Goal: Complete application form

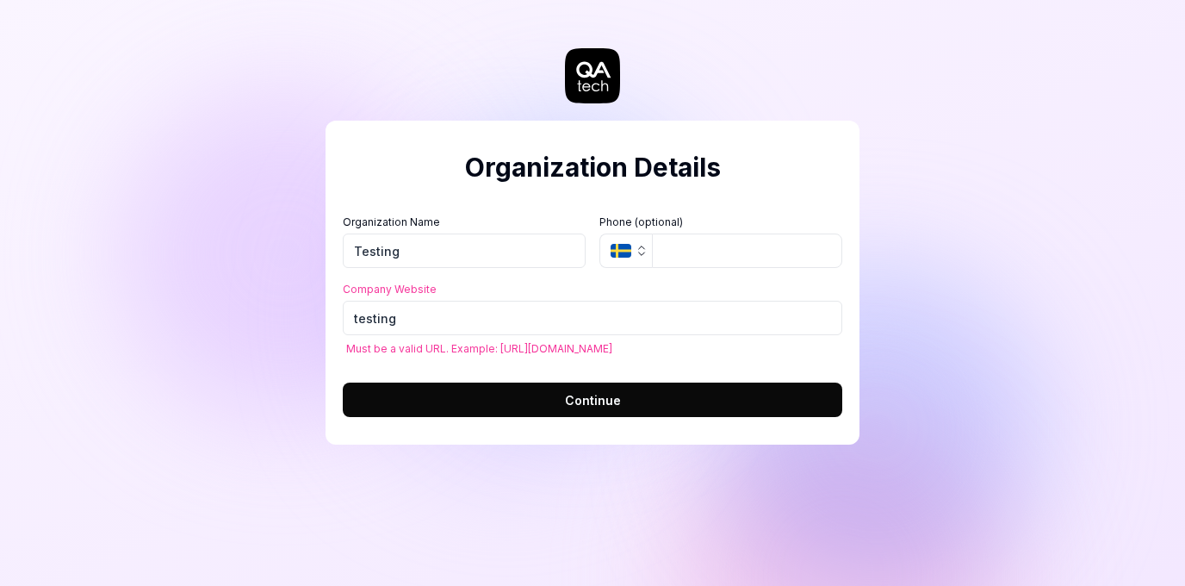
drag, startPoint x: 405, startPoint y: 312, endPoint x: 303, endPoint y: 293, distance: 103.4
click at [303, 293] on div "Organization Details Organization Name Testing Organization Logo (Square minimu…" at bounding box center [592, 293] width 1185 height 586
drag, startPoint x: 401, startPoint y: 313, endPoint x: 326, endPoint y: 311, distance: 75.8
click at [326, 311] on div "Organization Details Organization Name Testing Organization Logo (Square minimu…" at bounding box center [593, 283] width 534 height 324
drag, startPoint x: 437, startPoint y: 321, endPoint x: 291, endPoint y: 301, distance: 147.7
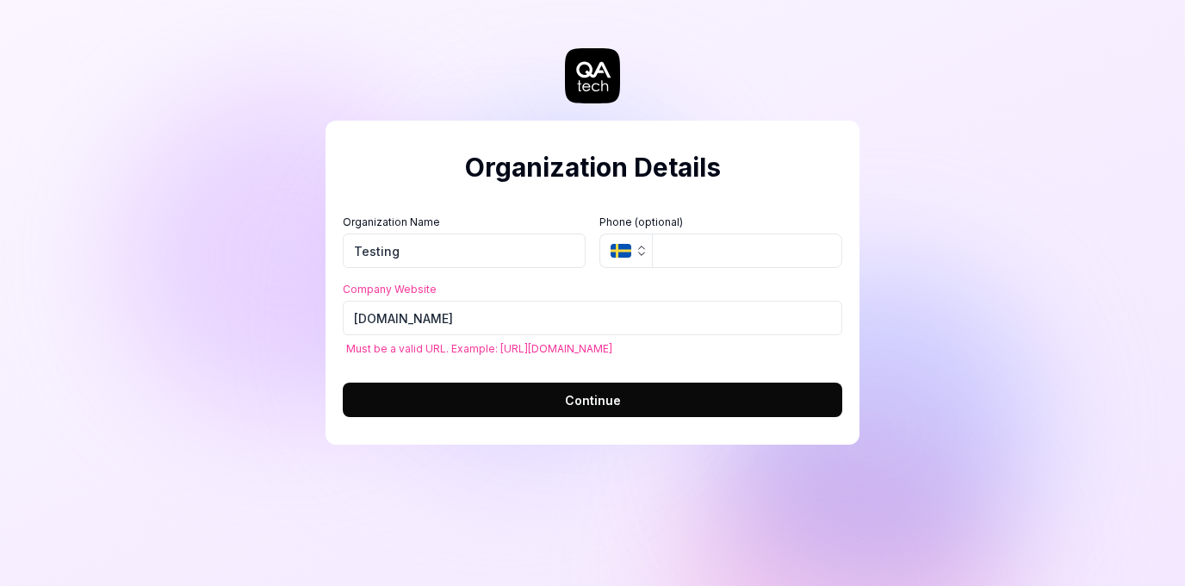
click at [291, 301] on div "Organization Details Organization Name Testing Organization Logo (Square minimu…" at bounding box center [592, 293] width 1185 height 586
drag, startPoint x: 598, startPoint y: 347, endPoint x: 495, endPoint y: 349, distance: 102.5
click at [495, 349] on span "Must be a valid URL. Example: [URL][DOMAIN_NAME]" at bounding box center [592, 348] width 499 height 13
copy span "[URL][DOMAIN_NAME]"
click at [400, 320] on input "ht" at bounding box center [592, 318] width 499 height 34
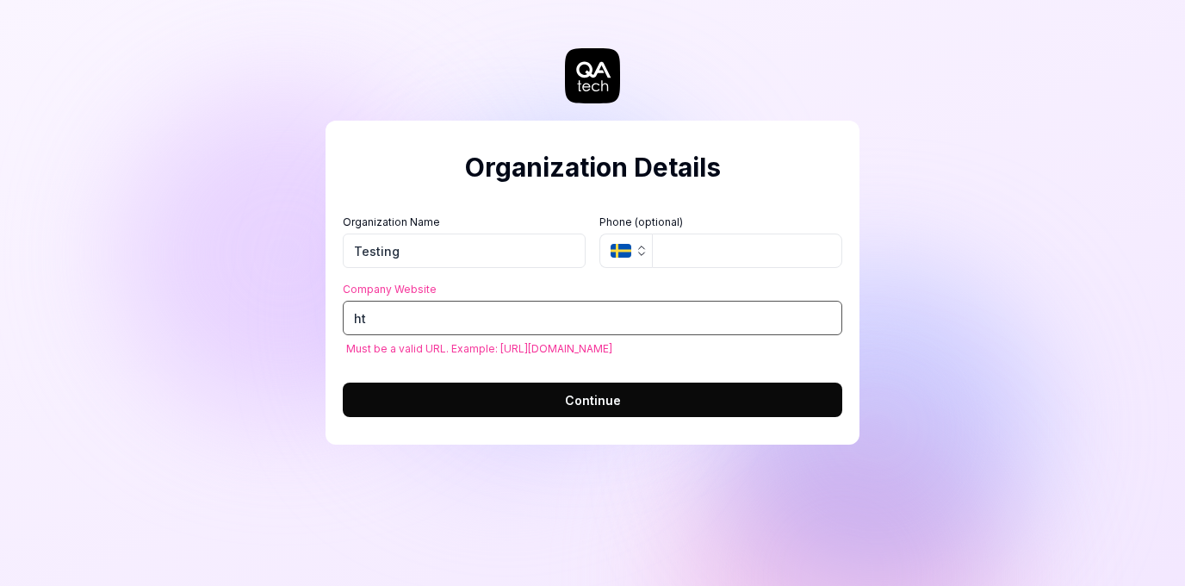
type input "h"
paste input "[URL][DOMAIN_NAME]"
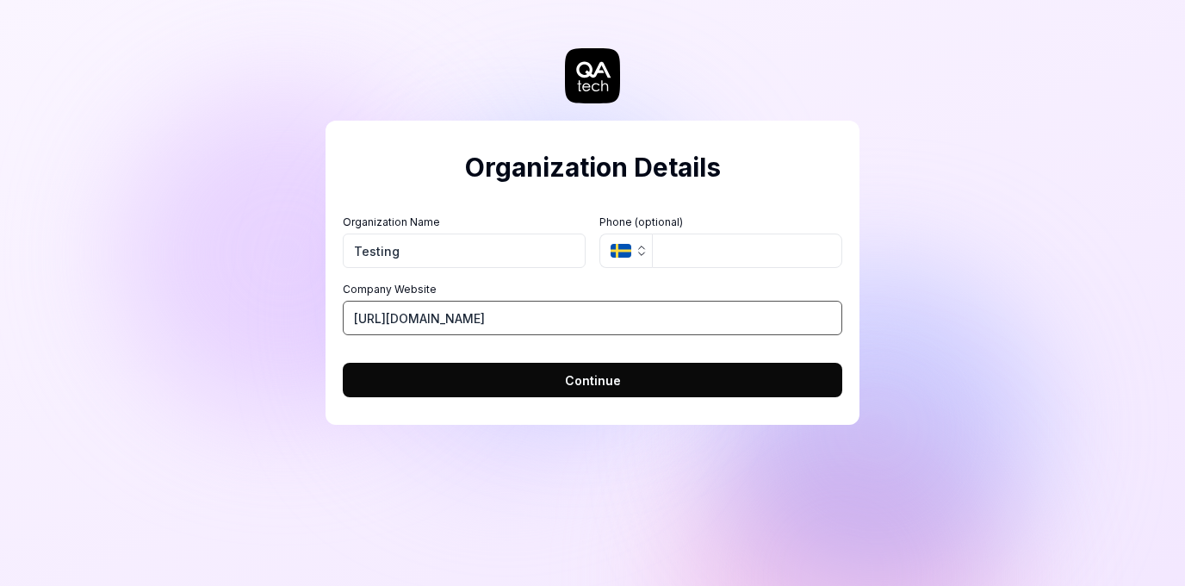
type input "[URL][DOMAIN_NAME]"
click at [581, 376] on span "Continue" at bounding box center [593, 380] width 56 height 18
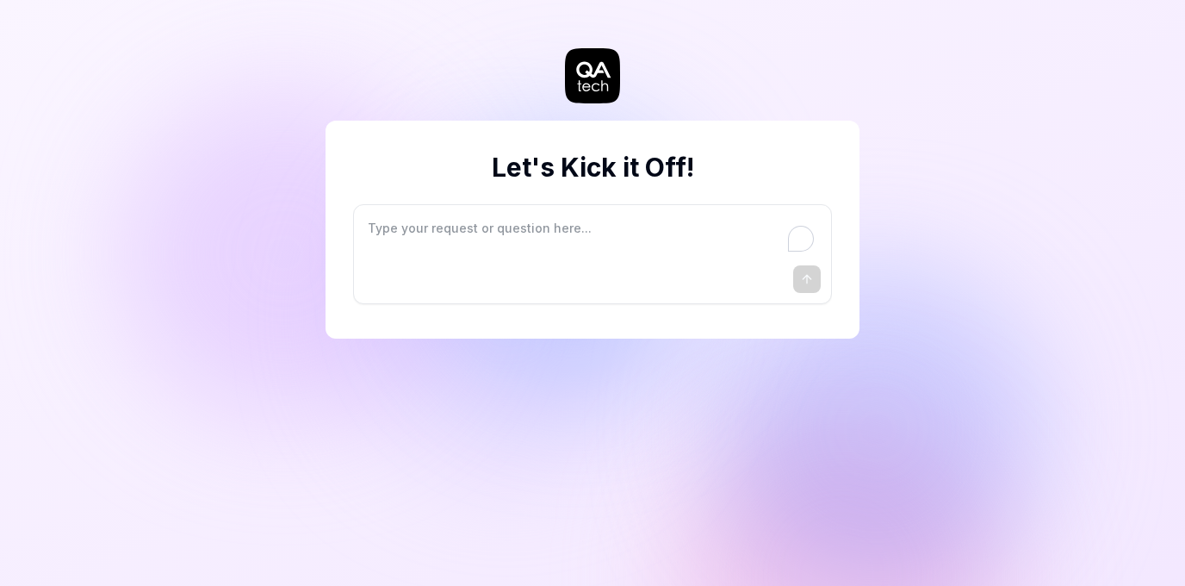
type textarea "*"
type textarea "I"
type textarea "*"
type textarea "I"
type textarea "*"
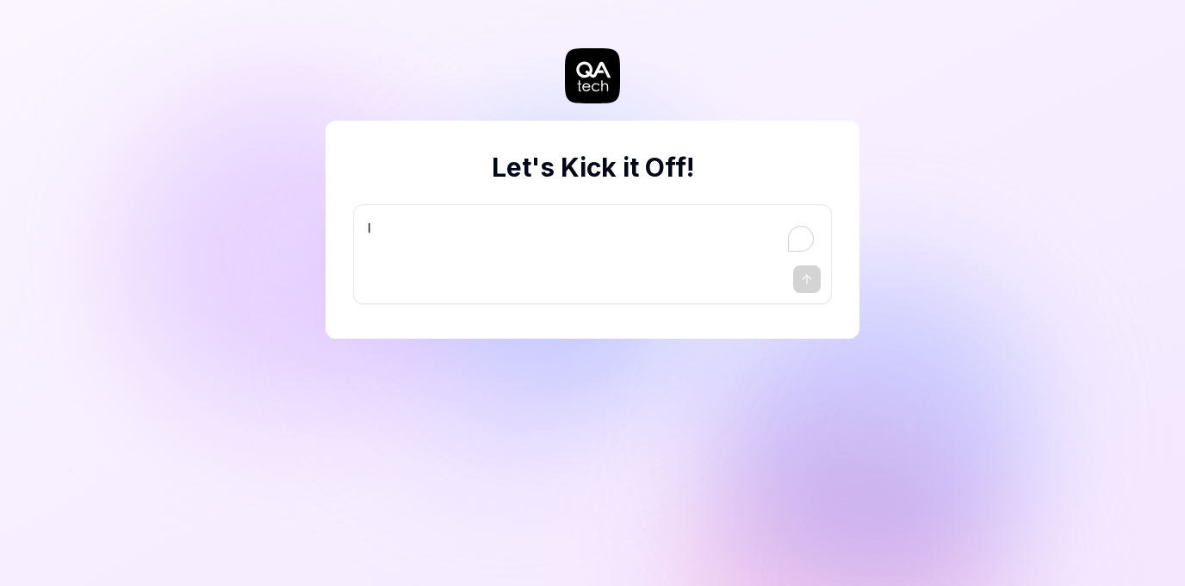
type textarea "I w"
type textarea "*"
type textarea "I wa"
type textarea "*"
type textarea "I wan"
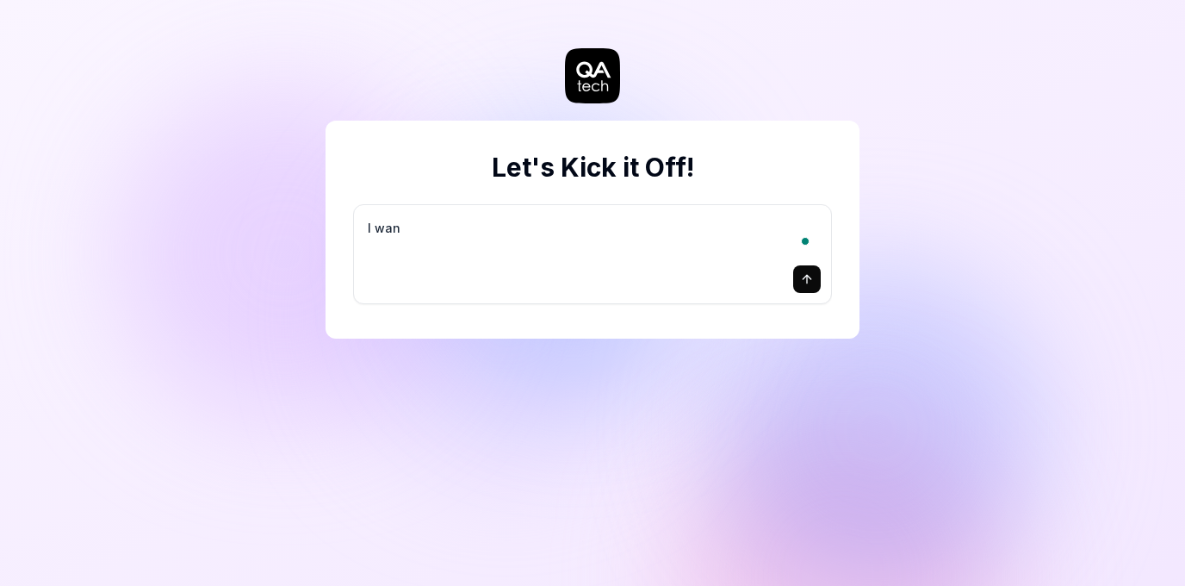
type textarea "*"
type textarea "I want"
type textarea "*"
type textarea "I want"
type textarea "*"
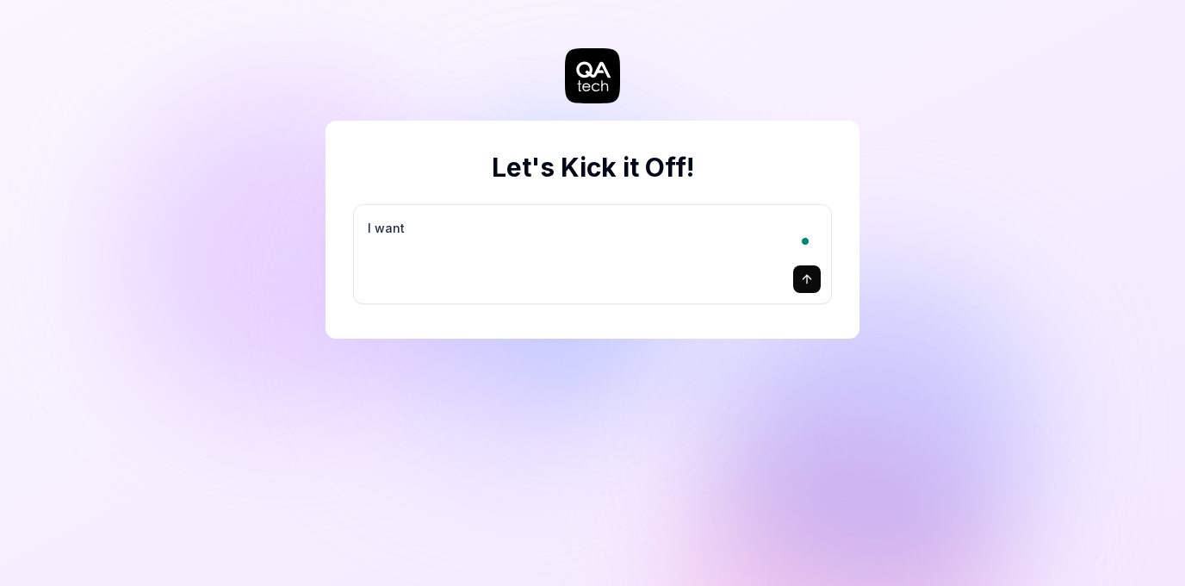
type textarea "I want a"
type textarea "*"
type textarea "I want a"
type textarea "*"
type textarea "I want a g"
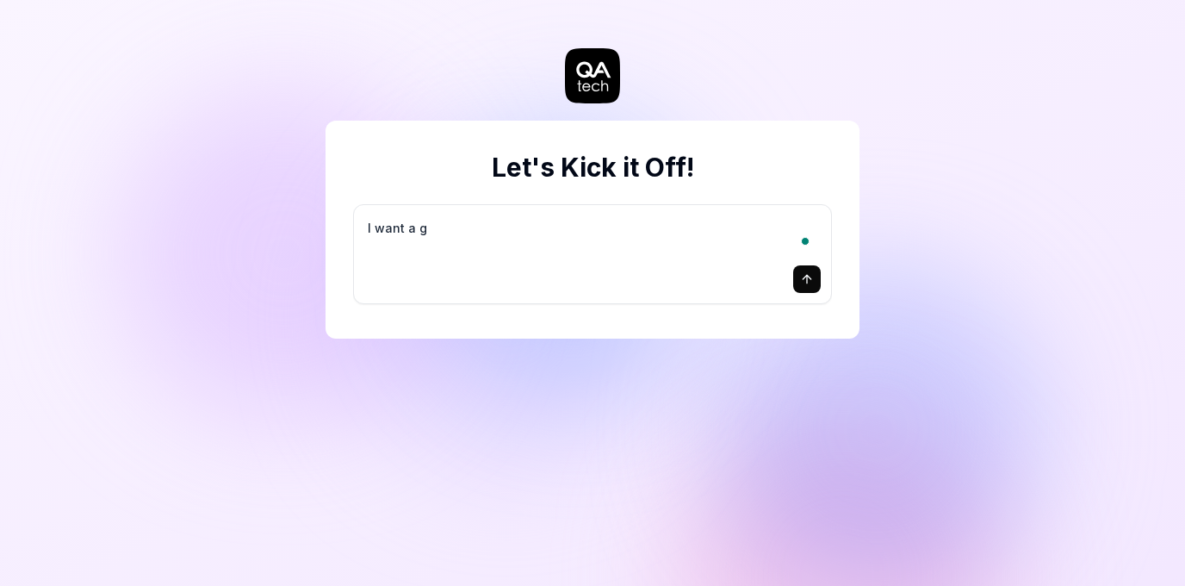
type textarea "*"
type textarea "I want a go"
type textarea "*"
type textarea "I want a goo"
type textarea "*"
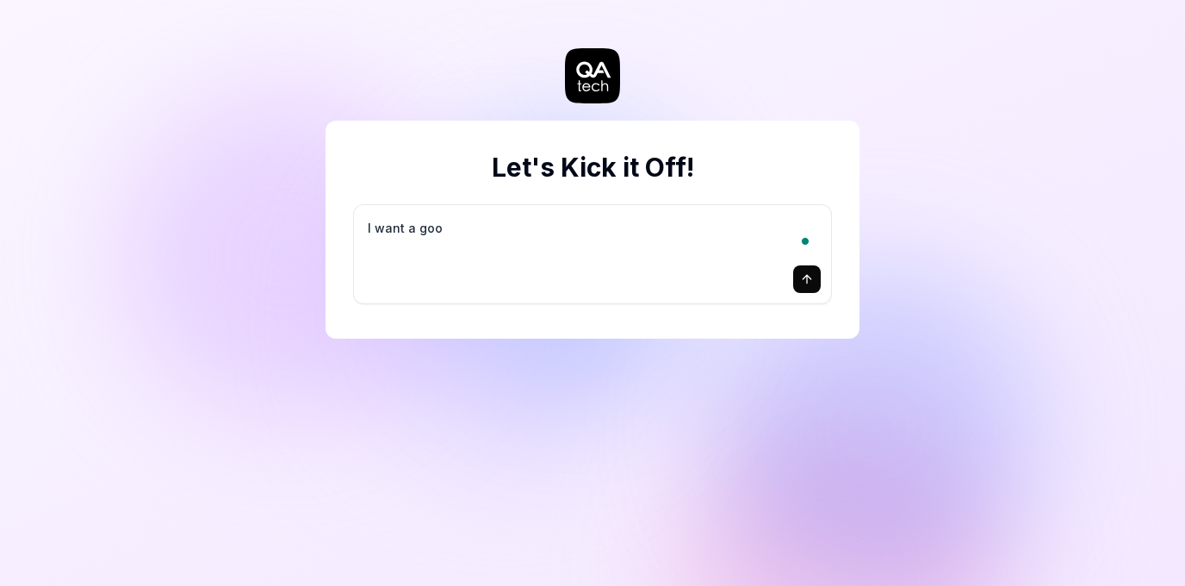
type textarea "I want a good"
type textarea "*"
type textarea "I want a good"
type textarea "*"
type textarea "I want a good t"
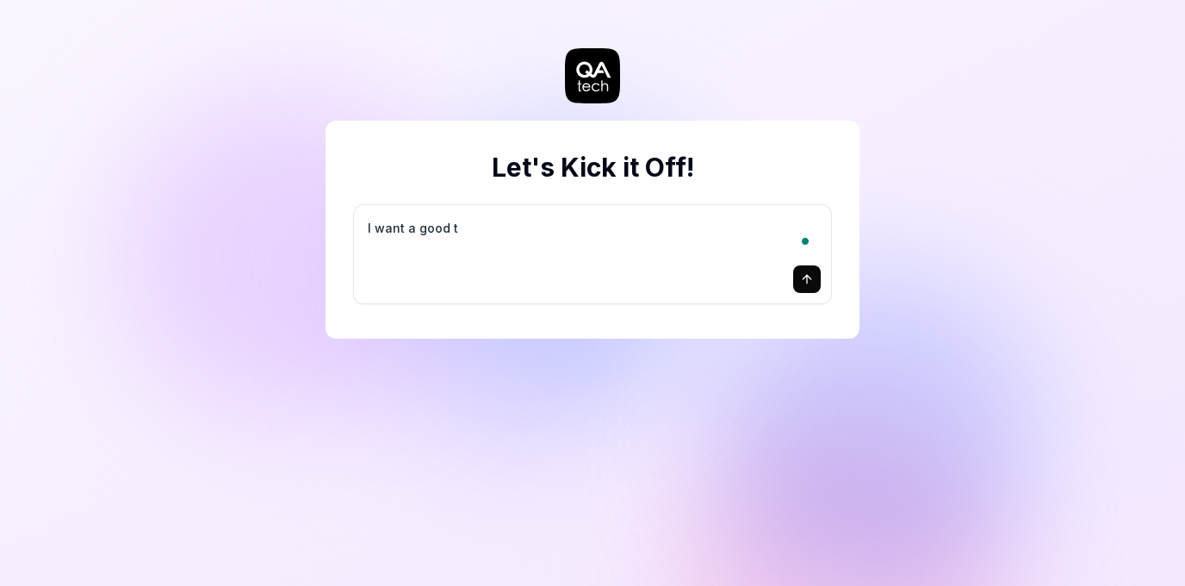
type textarea "*"
type textarea "I want a good te"
type textarea "*"
type textarea "I want a good tes"
type textarea "*"
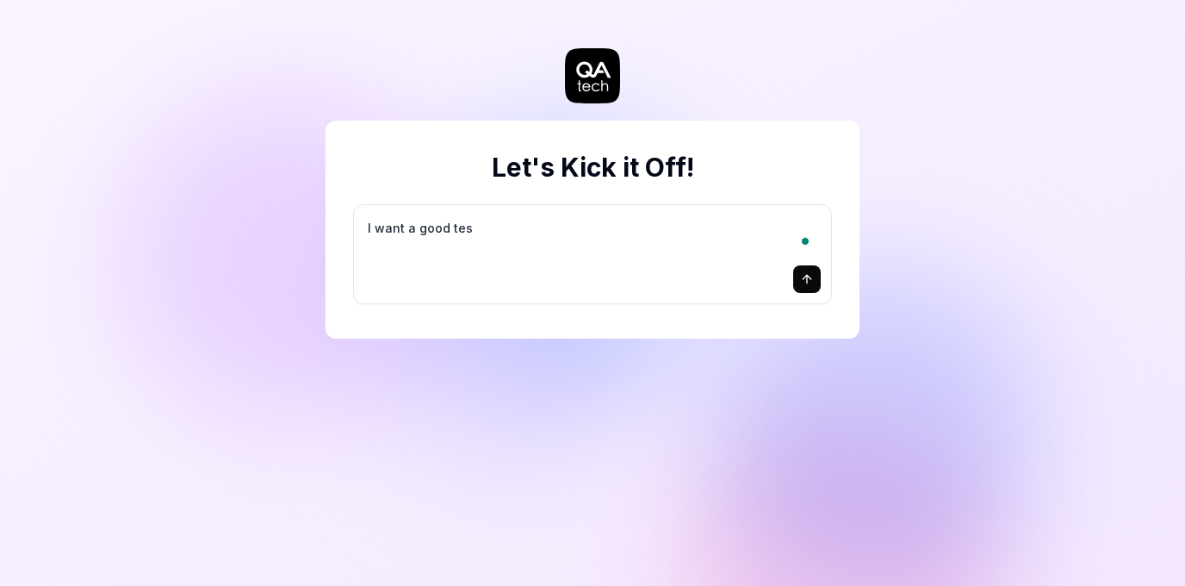
type textarea "I want a good test"
type textarea "*"
type textarea "I want a good test"
type textarea "*"
type textarea "I want a good test s"
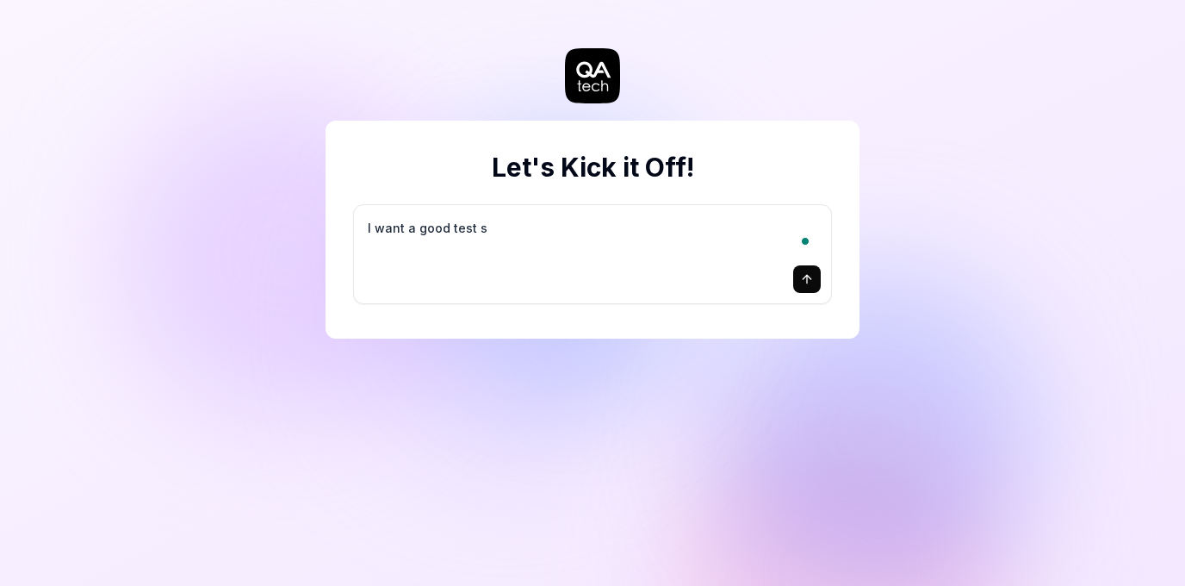
type textarea "*"
type textarea "I want a good test se"
type textarea "*"
type textarea "I want a good test set"
type textarea "*"
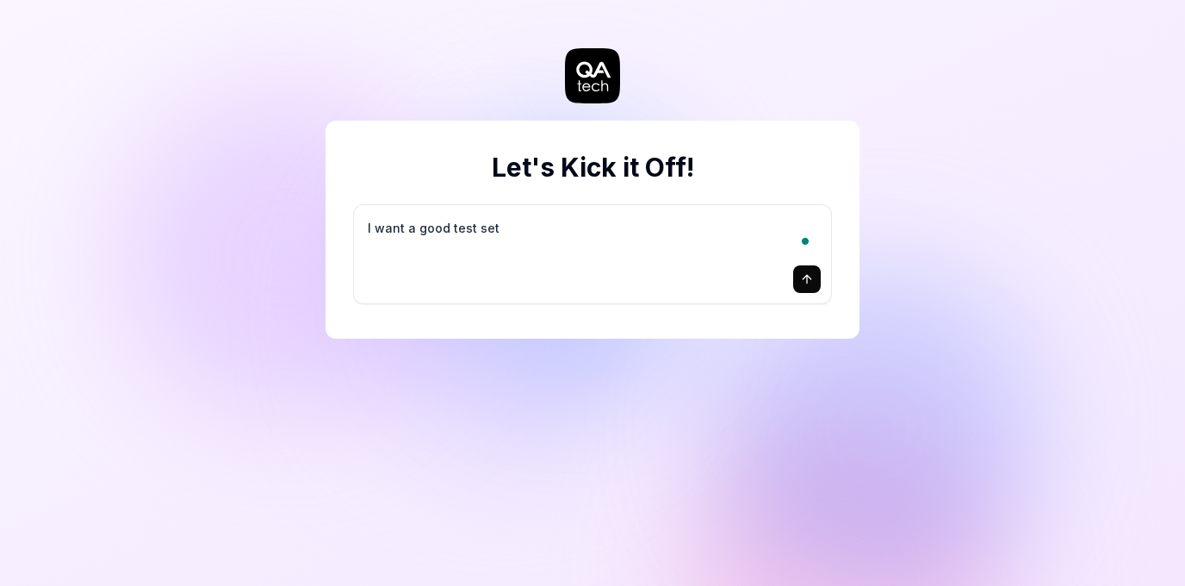
type textarea "I want a good test setu"
type textarea "*"
type textarea "I want a good test setup"
type textarea "*"
type textarea "I want a good test setup"
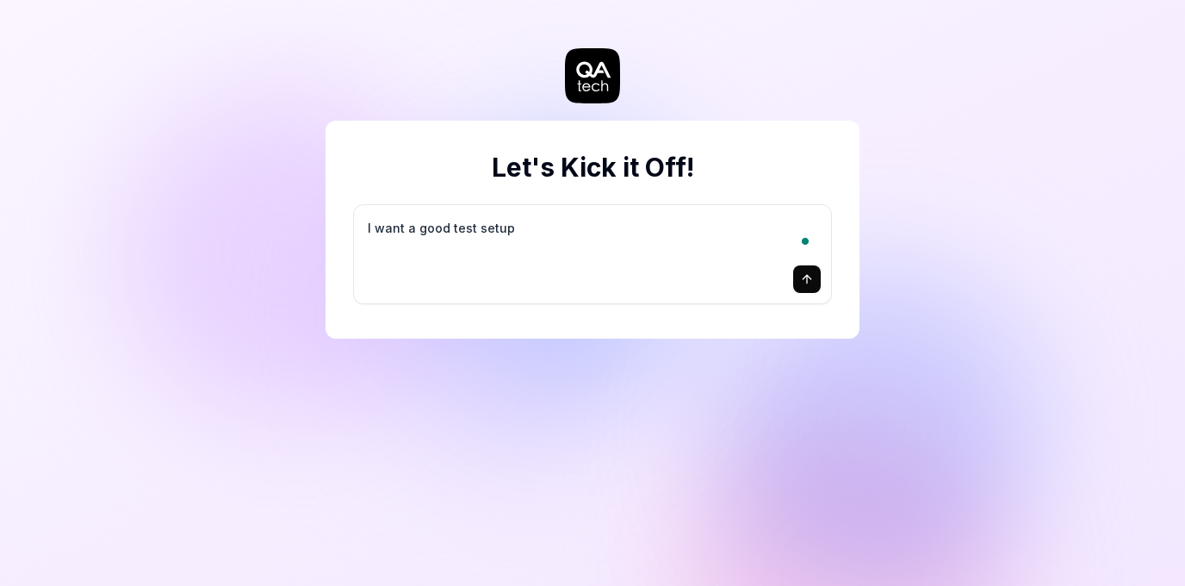
type textarea "*"
type textarea "I want a good test setup f"
type textarea "*"
type textarea "I want a good test setup fo"
type textarea "*"
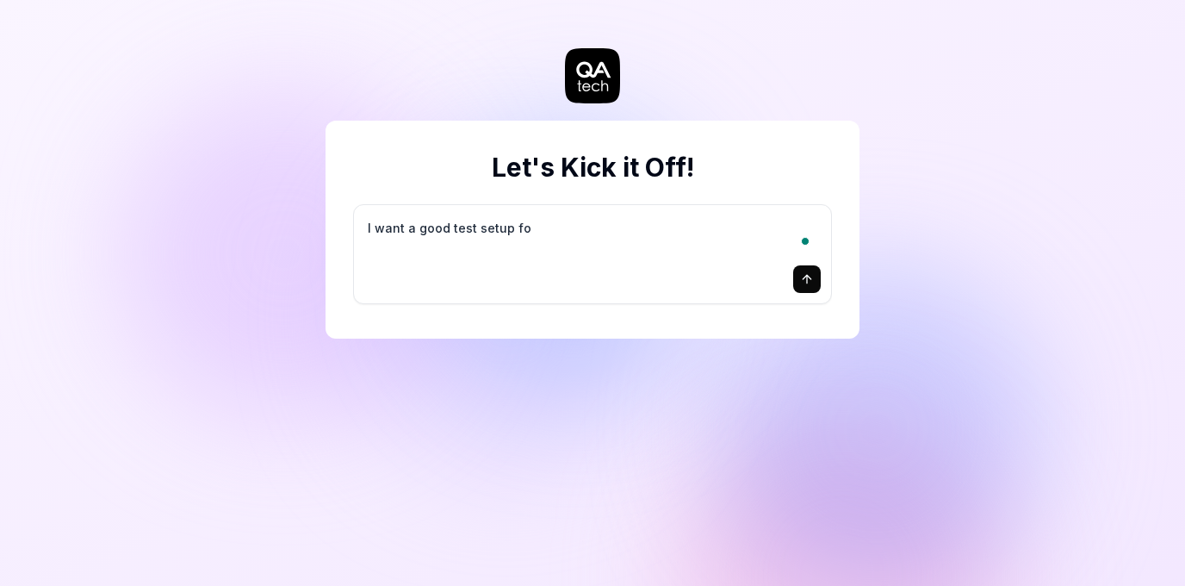
type textarea "I want a good test setup for"
type textarea "*"
type textarea "I want a good test setup for"
type textarea "*"
type textarea "I want a good test setup for m"
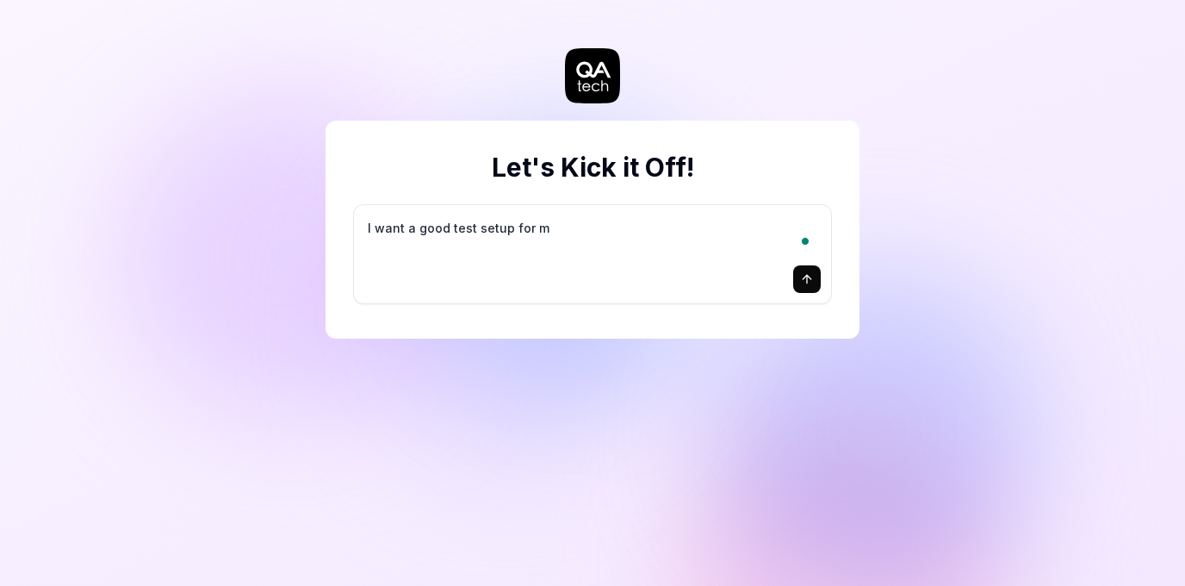
type textarea "*"
type textarea "I want a good test setup for my"
type textarea "*"
type textarea "I want a good test setup for my"
type textarea "*"
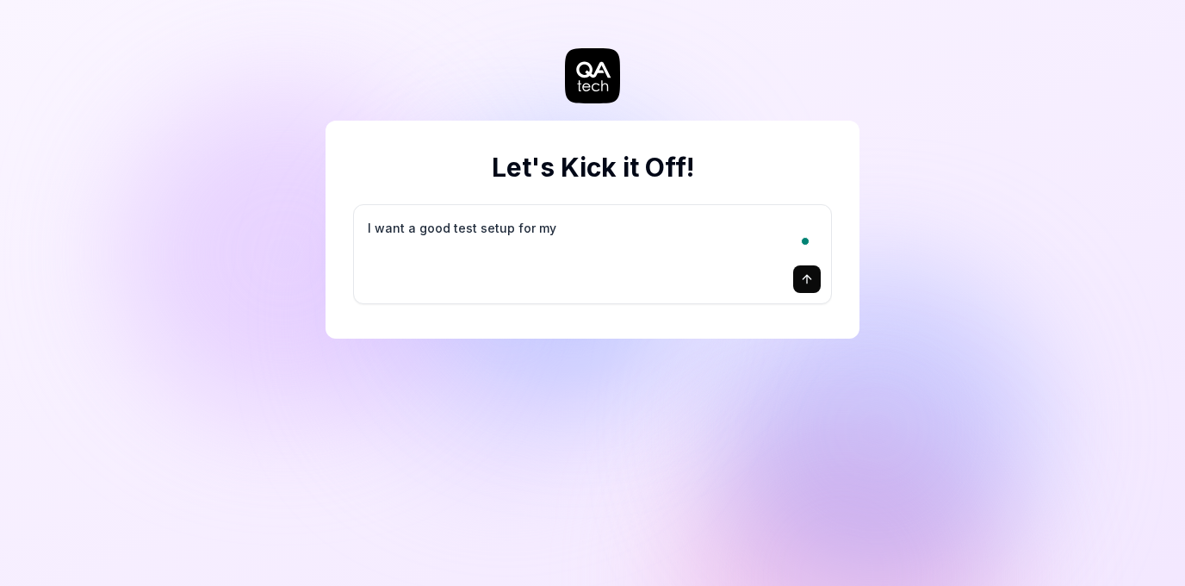
type textarea "I want a good test setup for my s"
type textarea "*"
type textarea "I want a good test setup for my si"
type textarea "*"
type textarea "I want a good test setup for my sit"
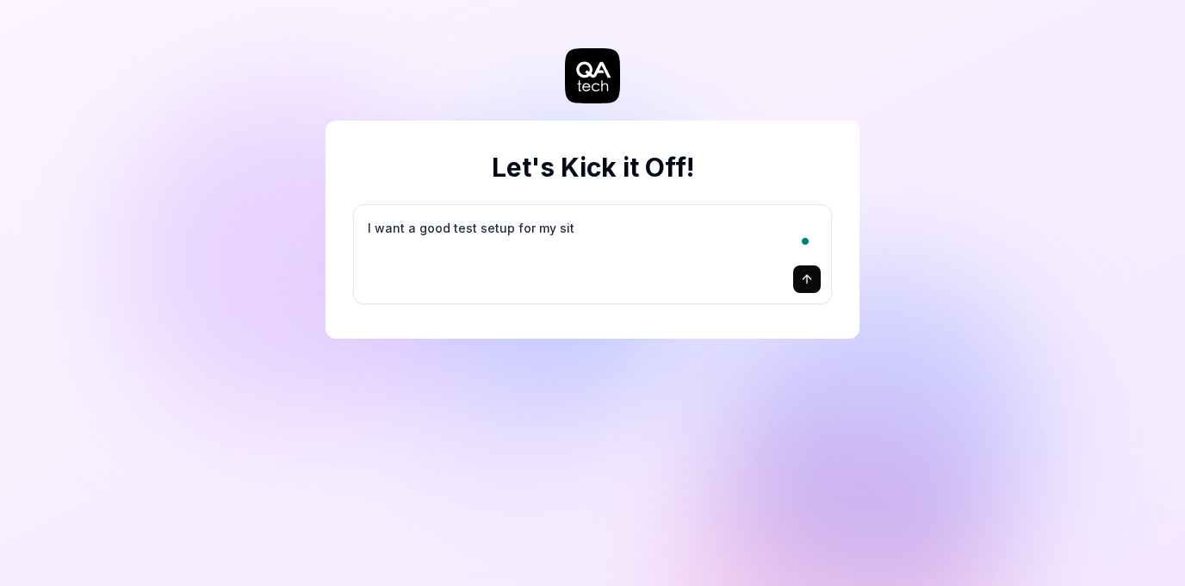
type textarea "*"
type textarea "I want a good test setup for my site"
type textarea "*"
type textarea "I want a good test setup for my site"
type textarea "*"
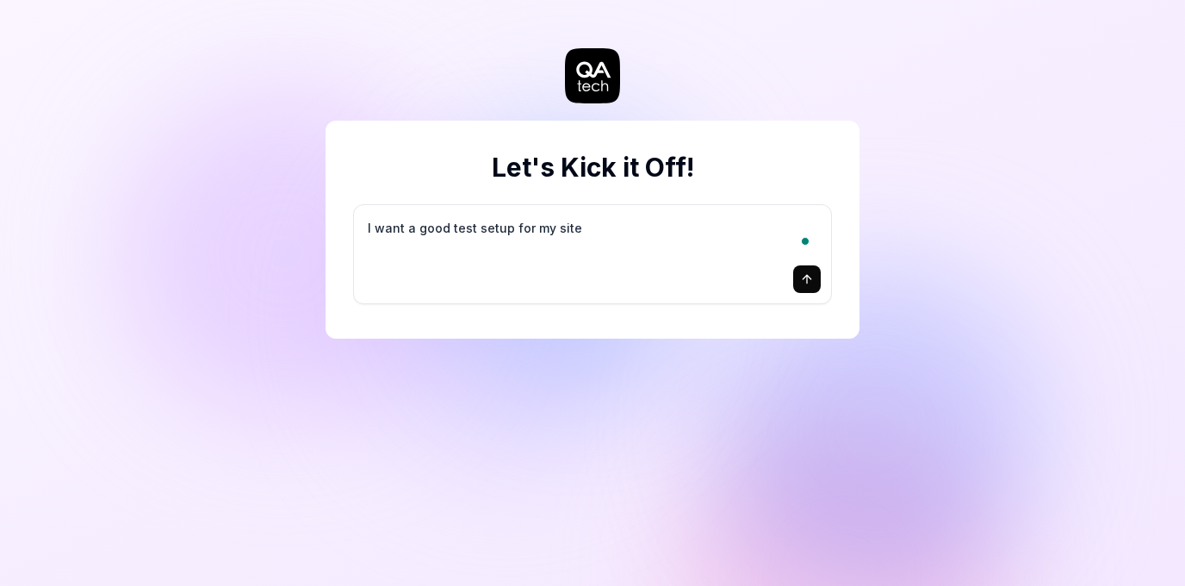
type textarea "I want a good test setup for my site -"
type textarea "*"
type textarea "I want a good test setup for my site -"
type textarea "*"
type textarea "I want a good test setup for my site - h"
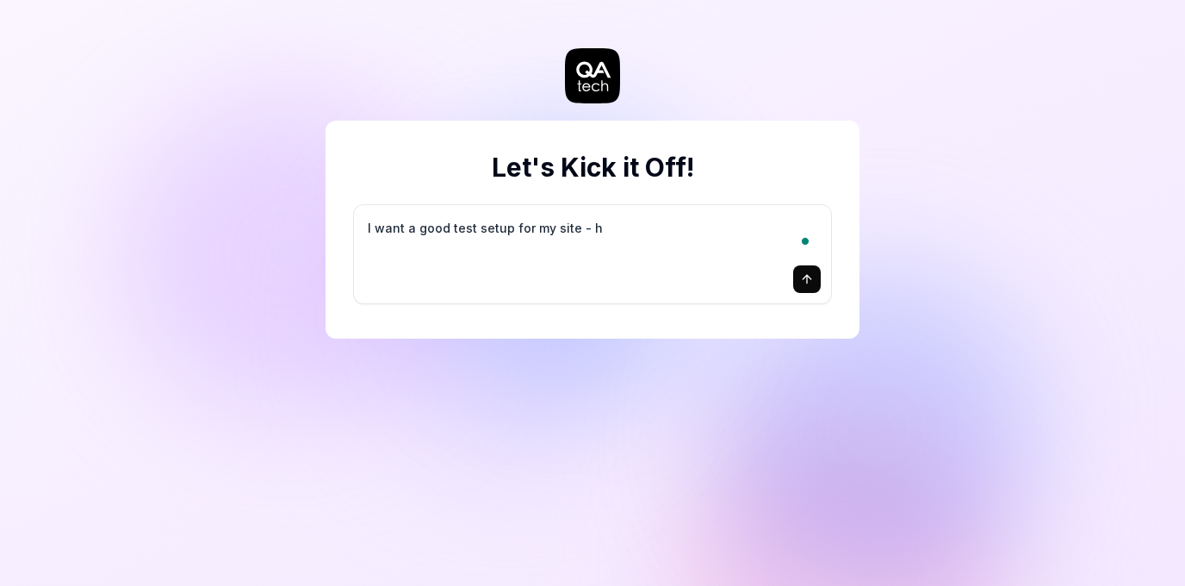
type textarea "*"
type textarea "I want a good test setup for my site - he"
type textarea "*"
type textarea "I want a good test setup for my site - hel"
type textarea "*"
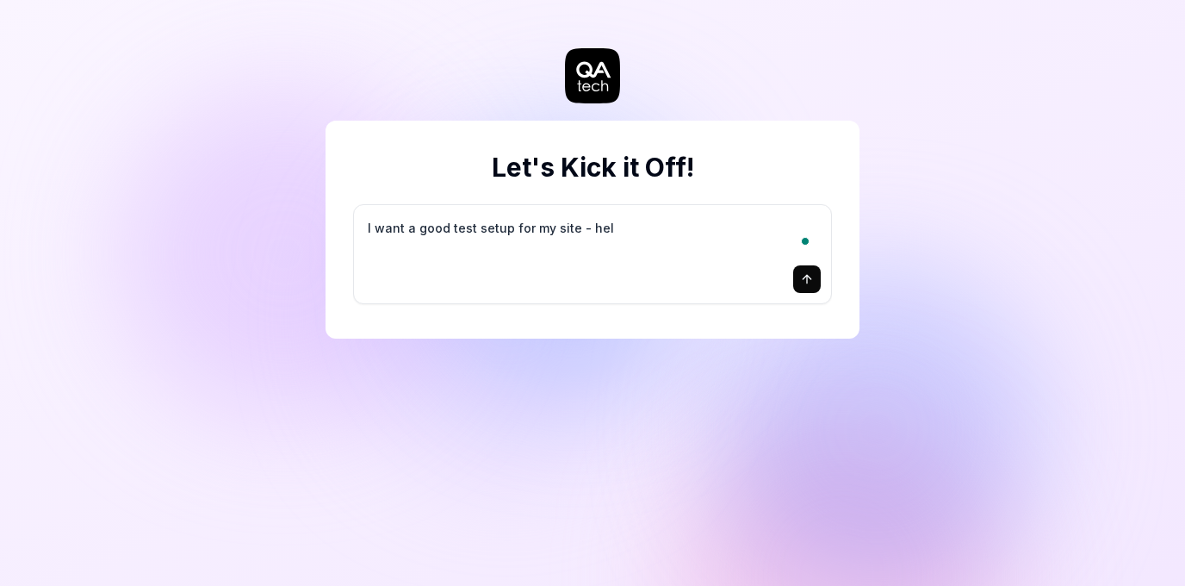
type textarea "I want a good test setup for my site - help"
type textarea "*"
type textarea "I want a good test setup for my site - help"
type textarea "*"
type textarea "I want a good test setup for my site - help m"
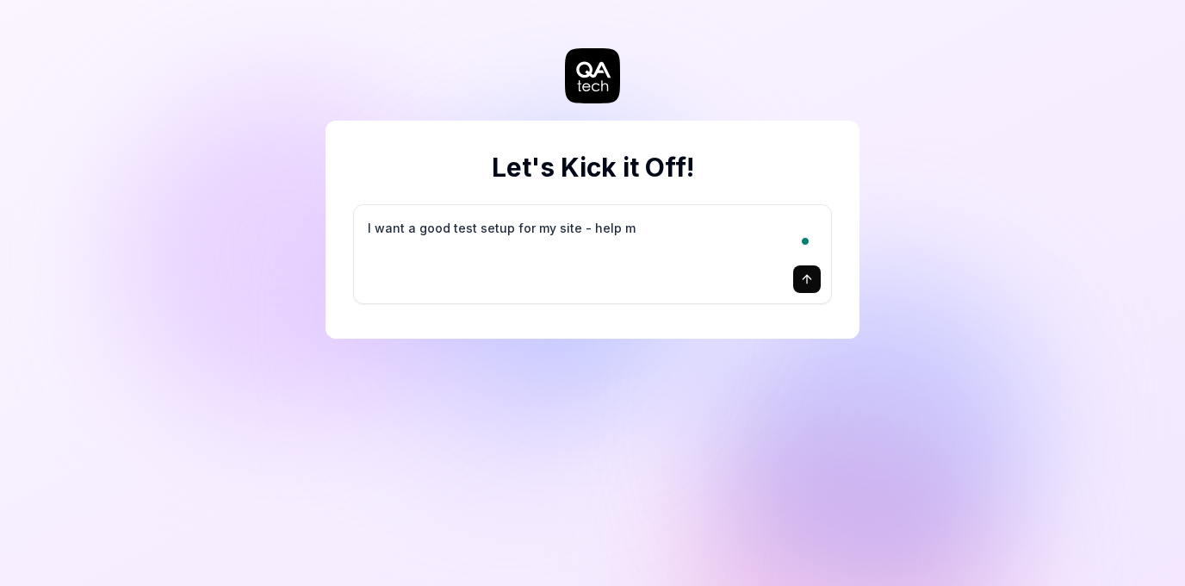
type textarea "*"
type textarea "I want a good test setup for my site - help me"
type textarea "*"
type textarea "I want a good test setup for my site - help me"
type textarea "*"
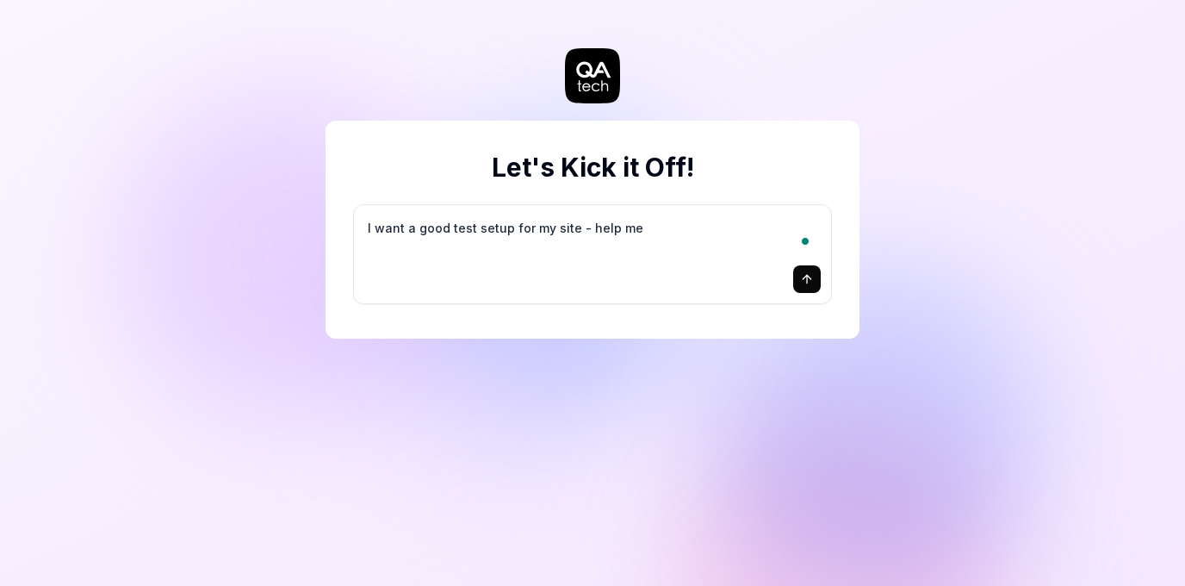
type textarea "I want a good test setup for my site - help me c"
type textarea "*"
type textarea "I want a good test setup for my site - help me cr"
type textarea "*"
type textarea "I want a good test setup for my site - help me cre"
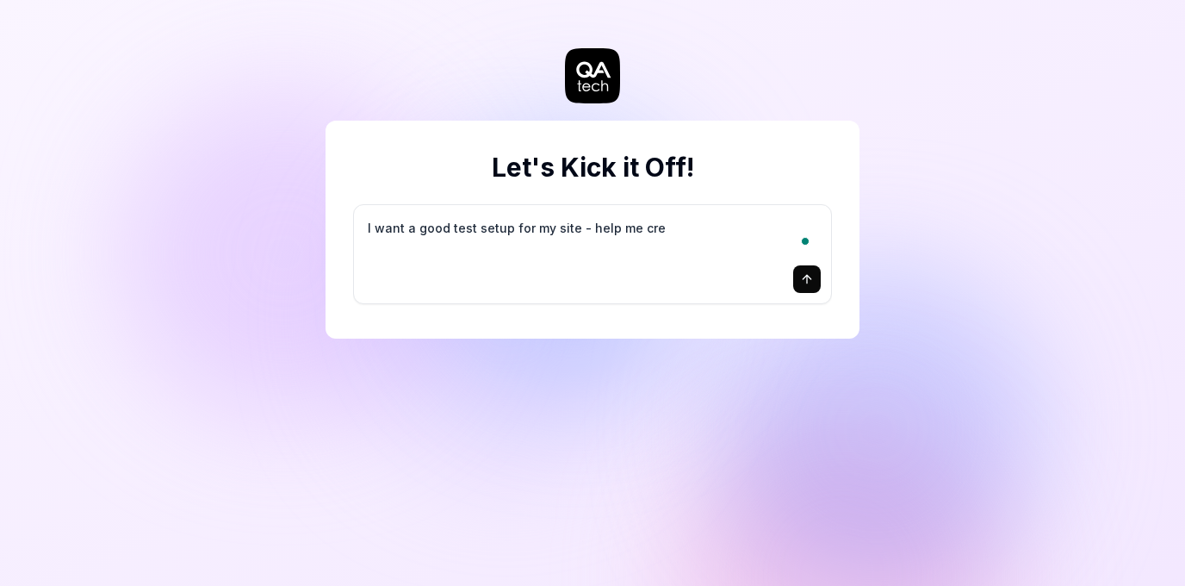
type textarea "*"
type textarea "I want a good test setup for my site - help me crea"
type textarea "*"
type textarea "I want a good test setup for my site - help me creat"
type textarea "*"
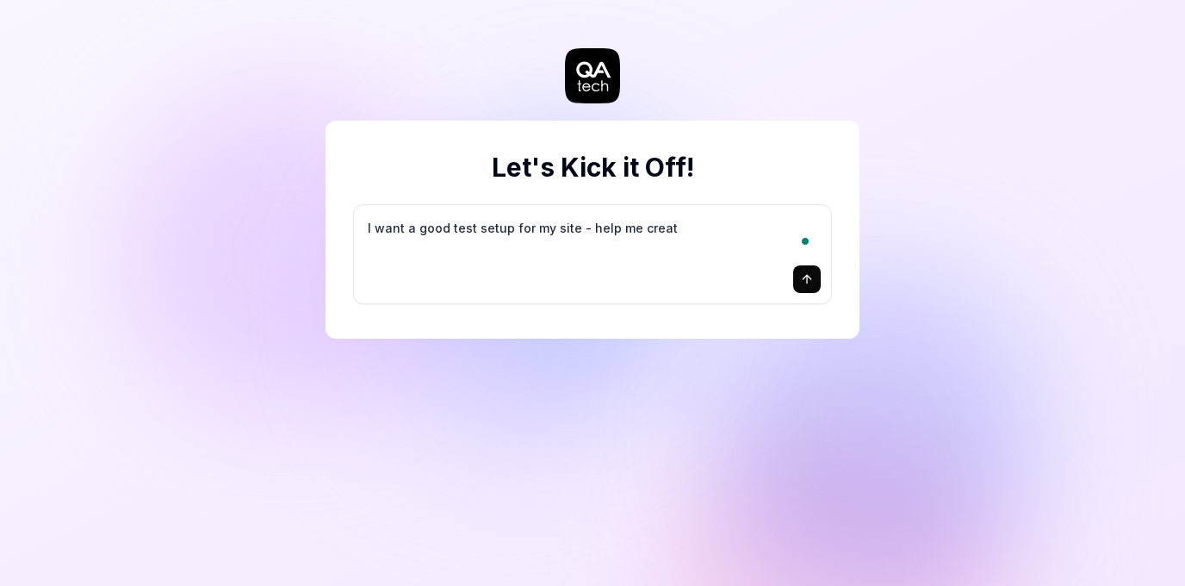
type textarea "I want a good test setup for my site - help me create"
type textarea "*"
type textarea "I want a good test setup for my site - help me create"
type textarea "*"
type textarea "I want a good test setup for my site - help me create t"
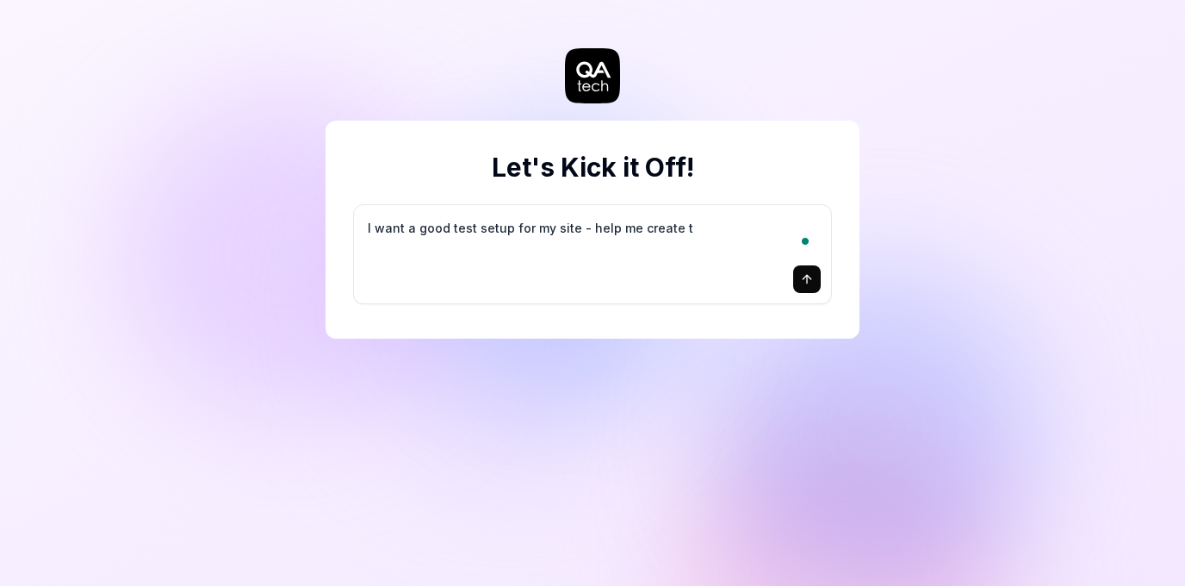
type textarea "*"
type textarea "I want a good test setup for my site - help me create th"
type textarea "*"
type textarea "I want a good test setup for my site - help me create the"
type textarea "*"
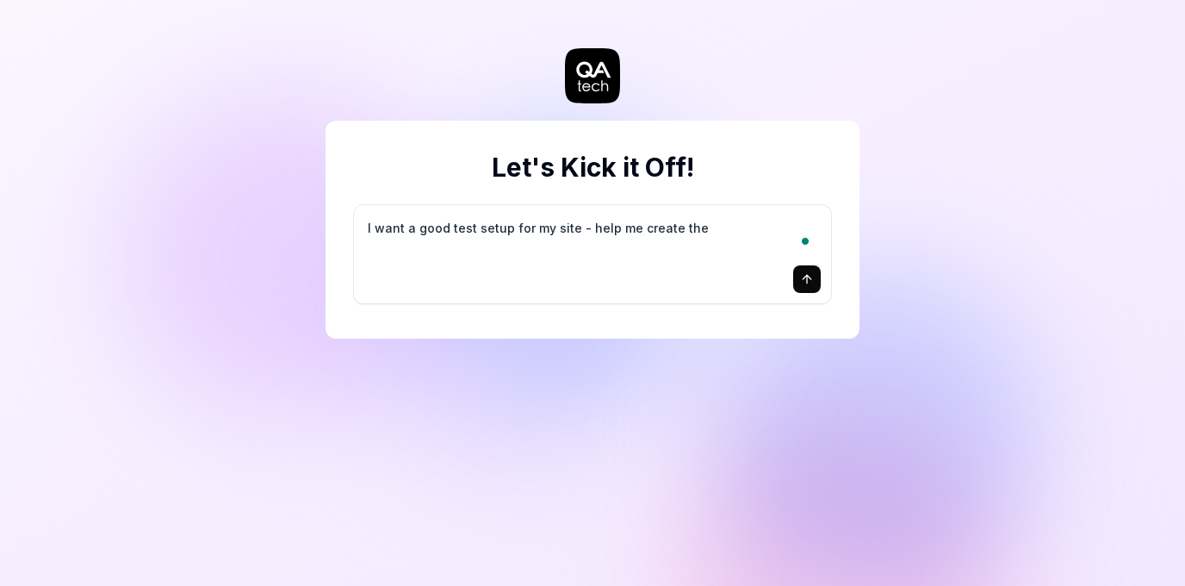
type textarea "I want a good test setup for my site - help me create the"
type textarea "*"
type textarea "I want a good test setup for my site - help me create the f"
type textarea "*"
type textarea "I want a good test setup for my site - help me create the fi"
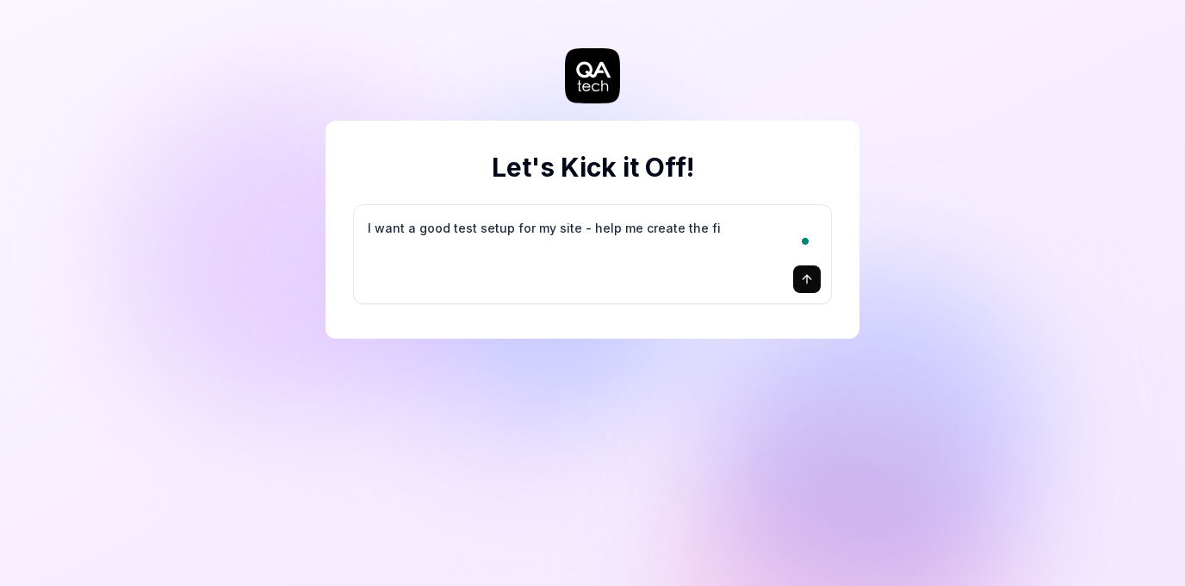
type textarea "*"
type textarea "I want a good test setup for my site - help me create the fir"
type textarea "*"
type textarea "I want a good test setup for my site - help me create the firs"
type textarea "*"
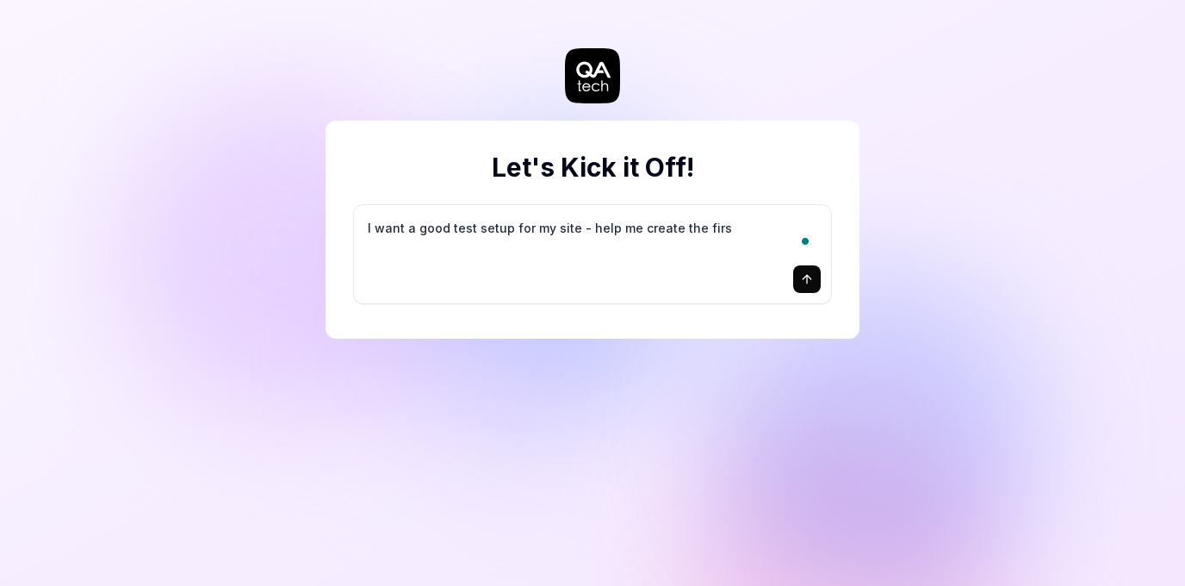
type textarea "I want a good test setup for my site - help me create the first"
type textarea "*"
type textarea "I want a good test setup for my site - help me create the first"
type textarea "*"
type textarea "I want a good test setup for my site - help me create the first 3"
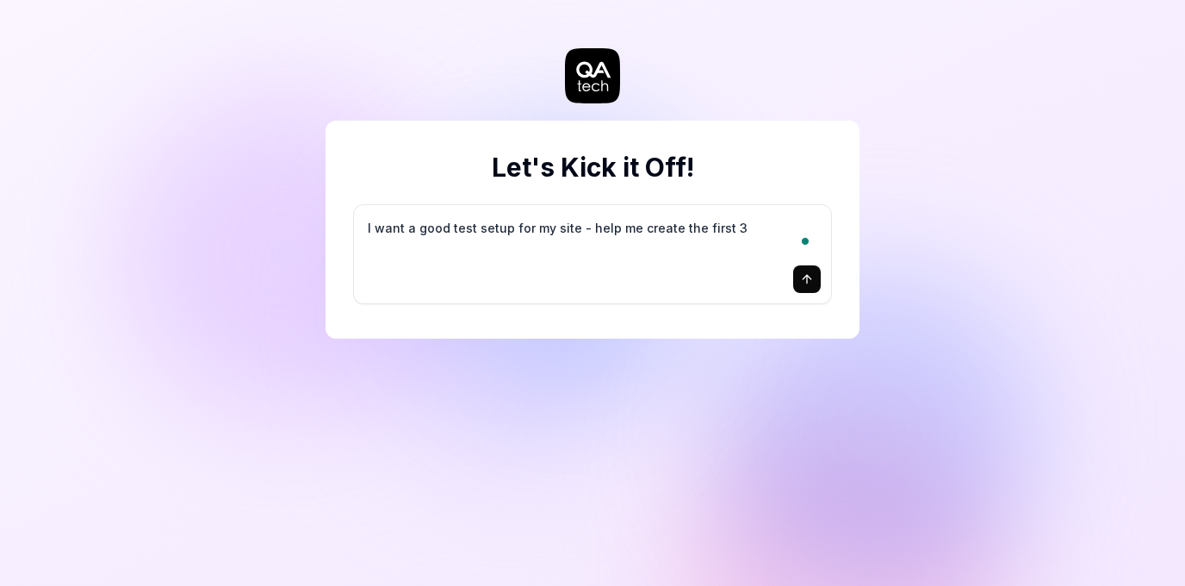
type textarea "*"
type textarea "I want a good test setup for my site - help me create the first 3-"
type textarea "*"
type textarea "I want a good test setup for my site - help me create the first 3-5"
type textarea "*"
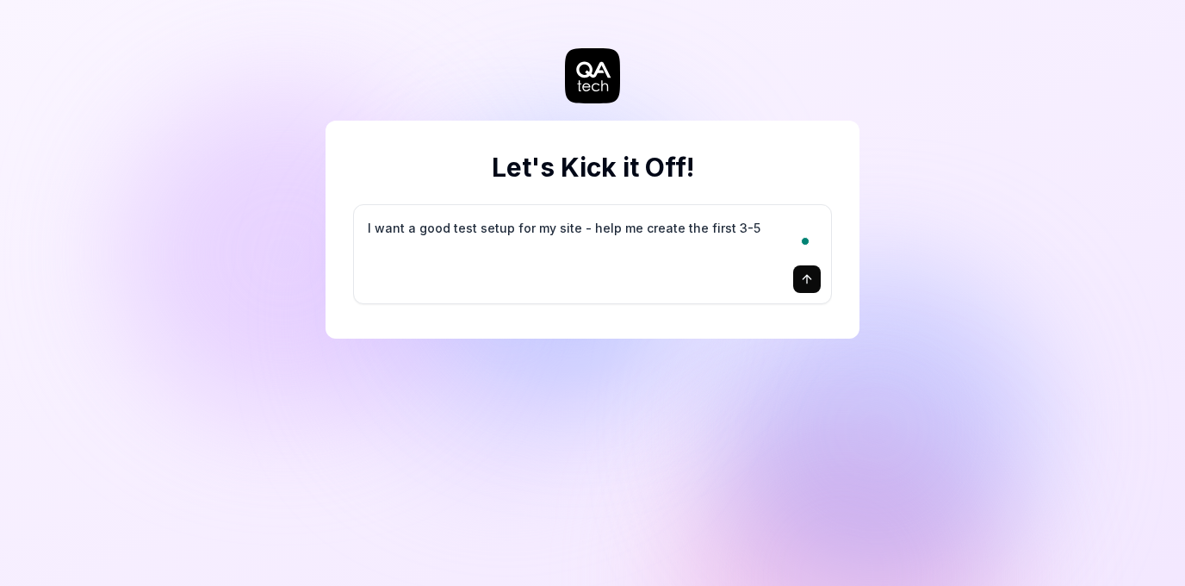
type textarea "I want a good test setup for my site - help me create the first 3-5"
type textarea "*"
type textarea "I want a good test setup for my site - help me create the first 3-5 t"
type textarea "*"
type textarea "I want a good test setup for my site - help me create the first 3-5 te"
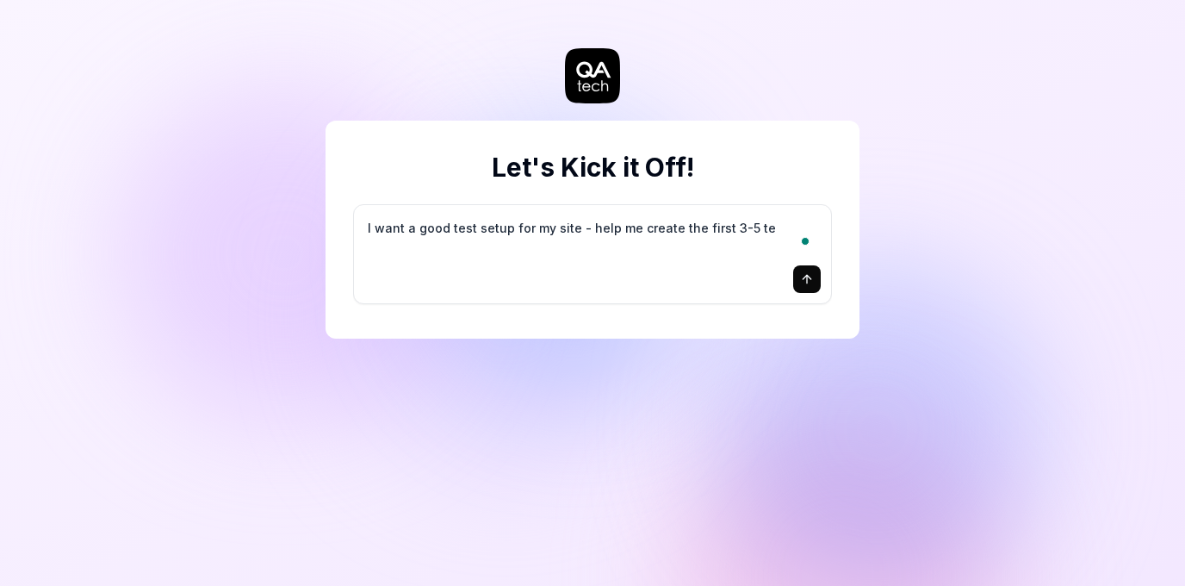
type textarea "*"
type textarea "I want a good test setup for my site - help me create the first 3-5 tes"
type textarea "*"
type textarea "I want a good test setup for my site - help me create the first 3-5 test"
type textarea "*"
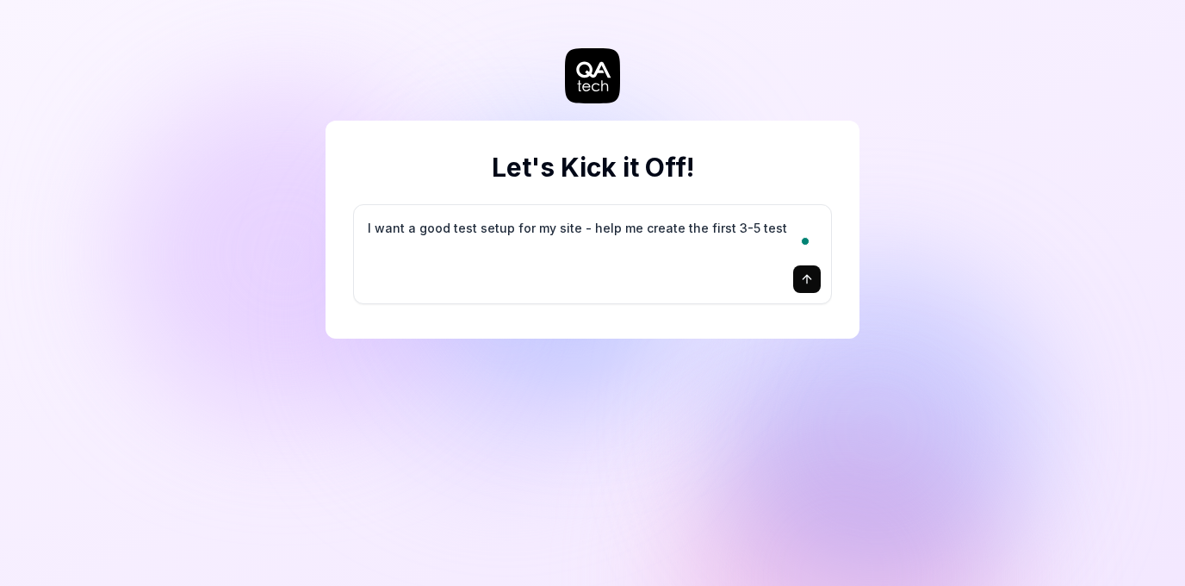
type textarea "I want a good test setup for my site - help me create the first 3-5 test"
type textarea "*"
type textarea "I want a good test setup for my site - help me create the first 3-5 test c"
type textarea "*"
type textarea "I want a good test setup for my site - help me create the first 3-5 test ca"
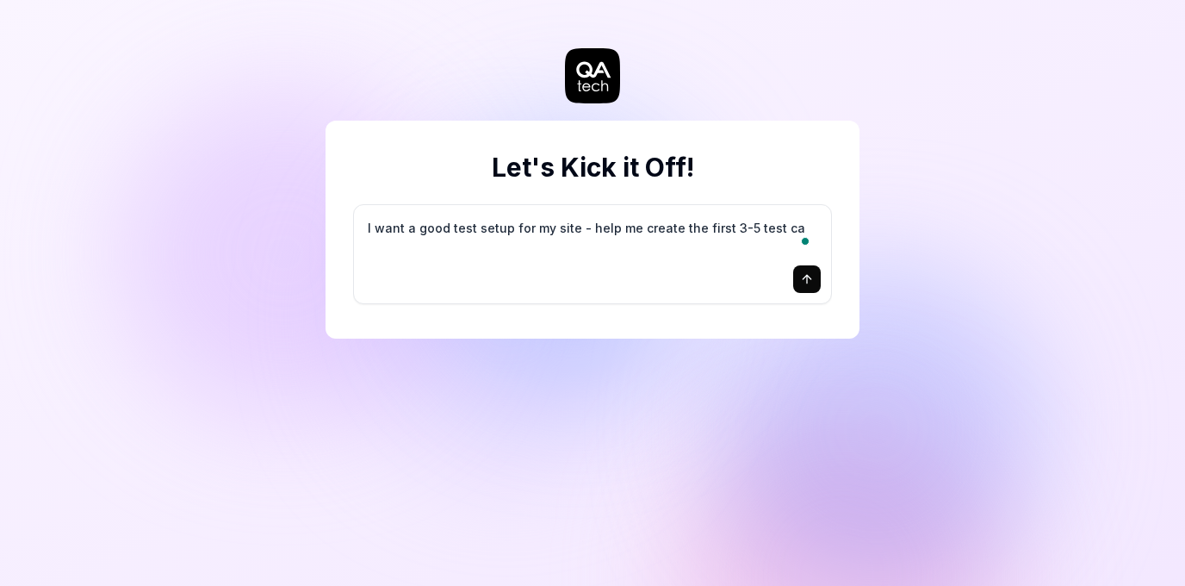
type textarea "*"
type textarea "I want a good test setup for my site - help me create the first 3-5 test cas"
type textarea "*"
type textarea "I want a good test setup for my site - help me create the first 3-5 test case"
type textarea "*"
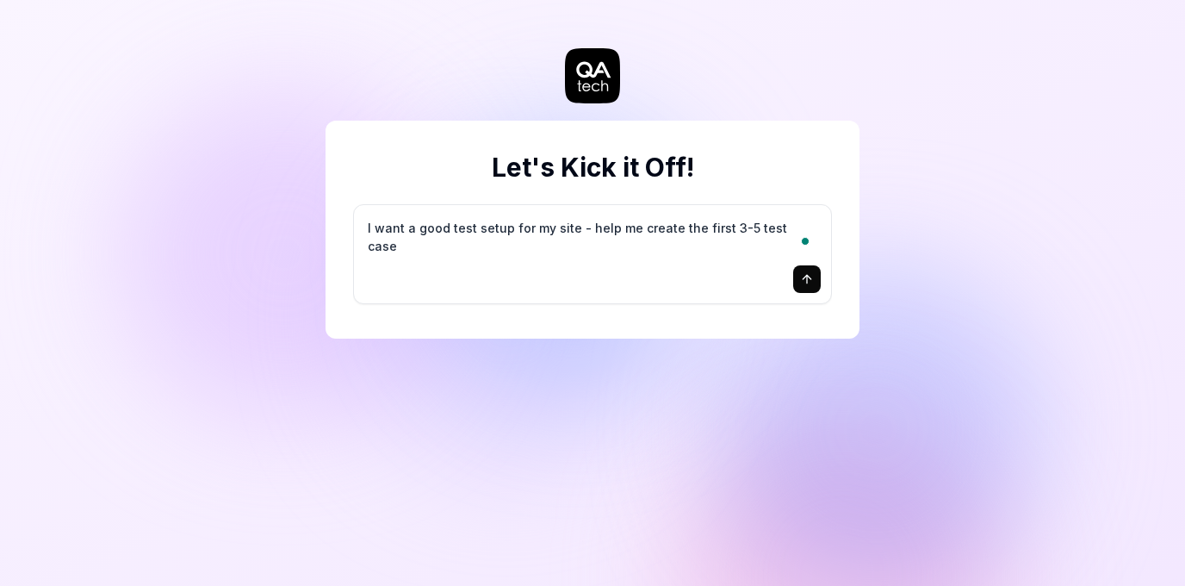
type textarea "I want a good test setup for my site - help me create the first 3-5 test cases"
click at [810, 282] on icon "submit" at bounding box center [807, 279] width 14 height 14
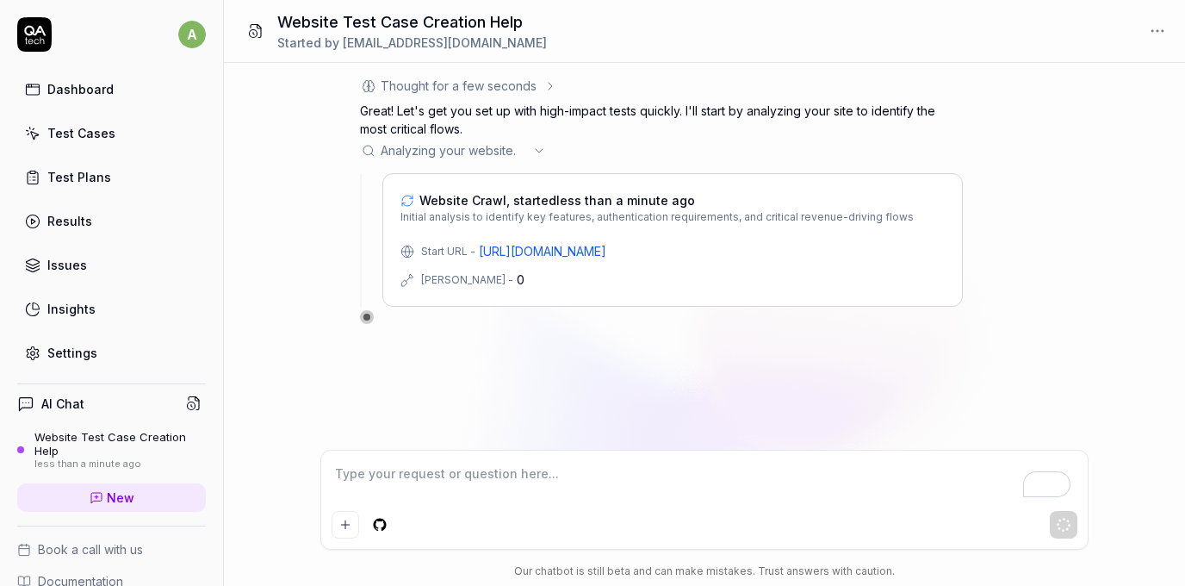
type textarea "*"
